Goal: Complete application form

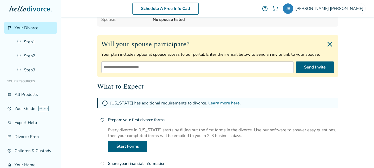
scroll to position [67, 0]
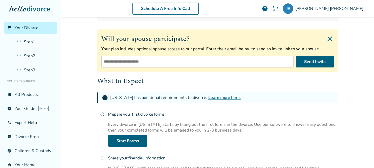
click at [208, 97] on link "Learn more here." at bounding box center [224, 98] width 32 height 6
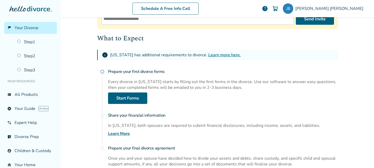
scroll to position [113, 0]
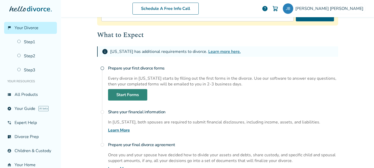
click at [131, 96] on link "Start Forms" at bounding box center [127, 94] width 39 height 11
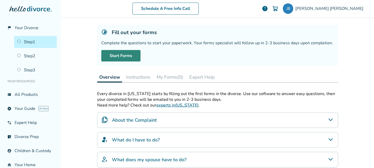
click at [130, 57] on link "Start Forms" at bounding box center [120, 55] width 39 height 11
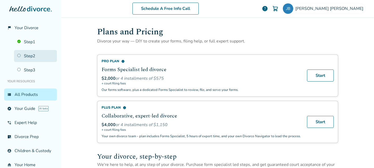
click at [28, 55] on link "Step 2" at bounding box center [35, 56] width 43 height 12
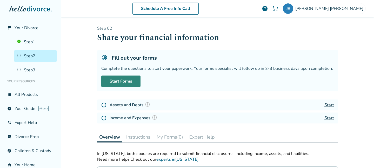
click at [123, 82] on link "Start Forms" at bounding box center [120, 80] width 39 height 11
